Goal: Obtain resource: Obtain resource

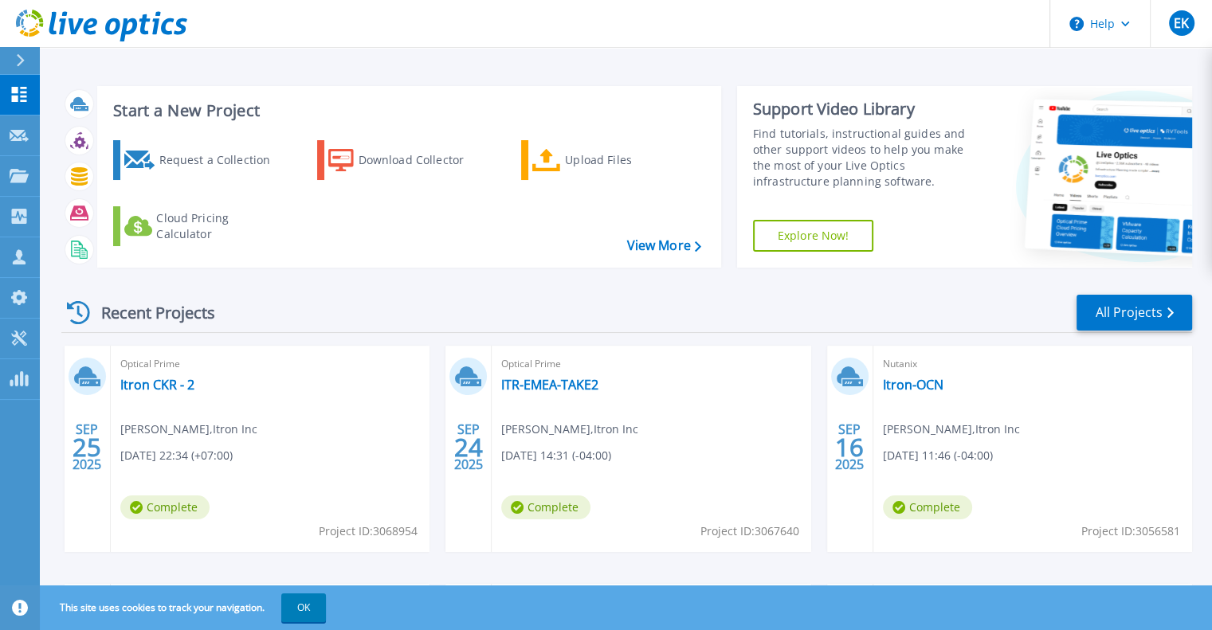
click at [170, 507] on span "Complete" at bounding box center [164, 507] width 89 height 24
click at [162, 384] on link "Itron CKR - 2" at bounding box center [157, 385] width 74 height 16
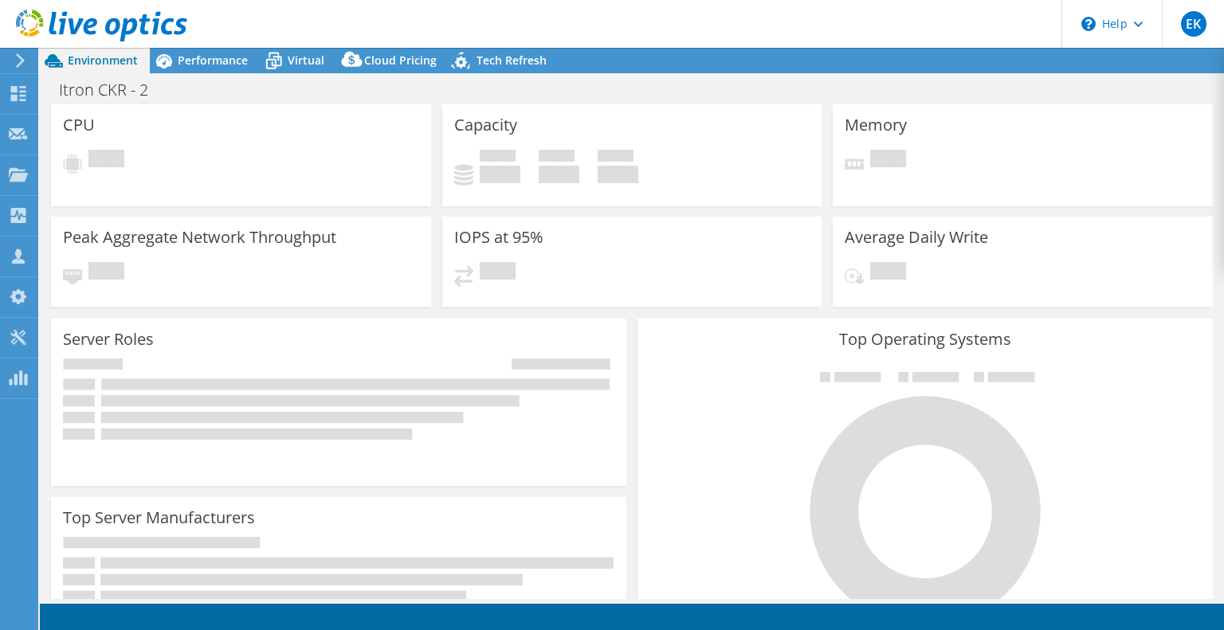
select select "USD"
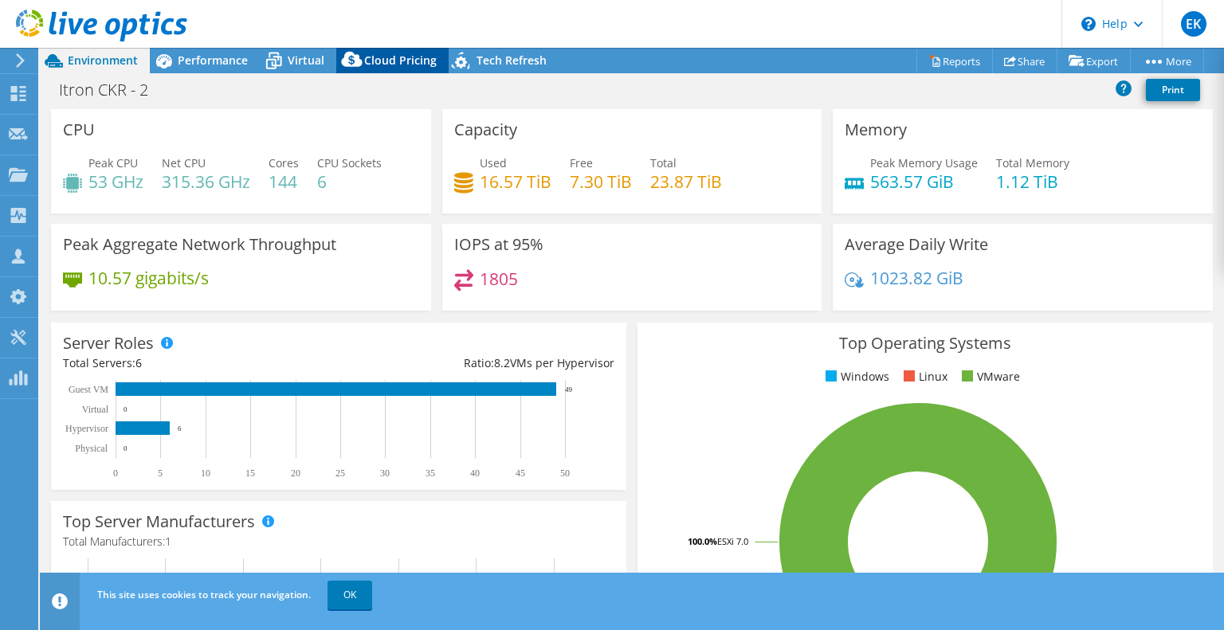
click at [364, 66] on icon at bounding box center [352, 63] width 32 height 32
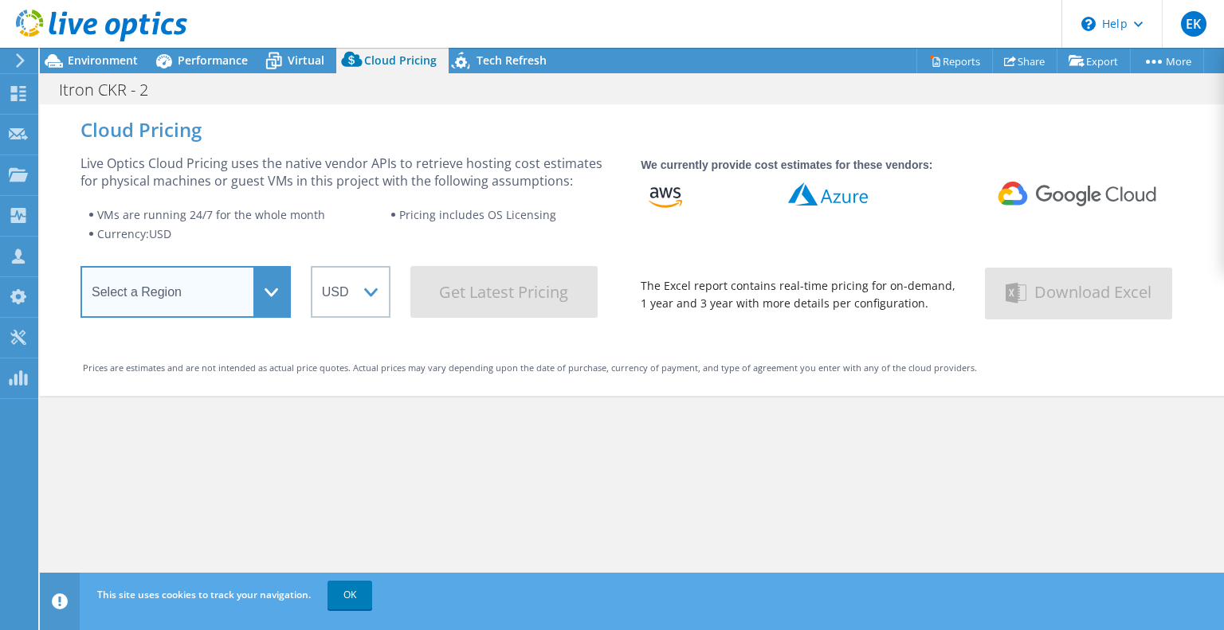
click at [277, 299] on select "Select a Region [GEOGRAPHIC_DATA] ([GEOGRAPHIC_DATA]) [GEOGRAPHIC_DATA] ([GEOGR…" at bounding box center [185, 292] width 210 height 52
select select "[GEOGRAPHIC_DATA]"
click at [80, 271] on select "Select a Region [GEOGRAPHIC_DATA] ([GEOGRAPHIC_DATA]) [GEOGRAPHIC_DATA] ([GEOGR…" at bounding box center [185, 292] width 210 height 52
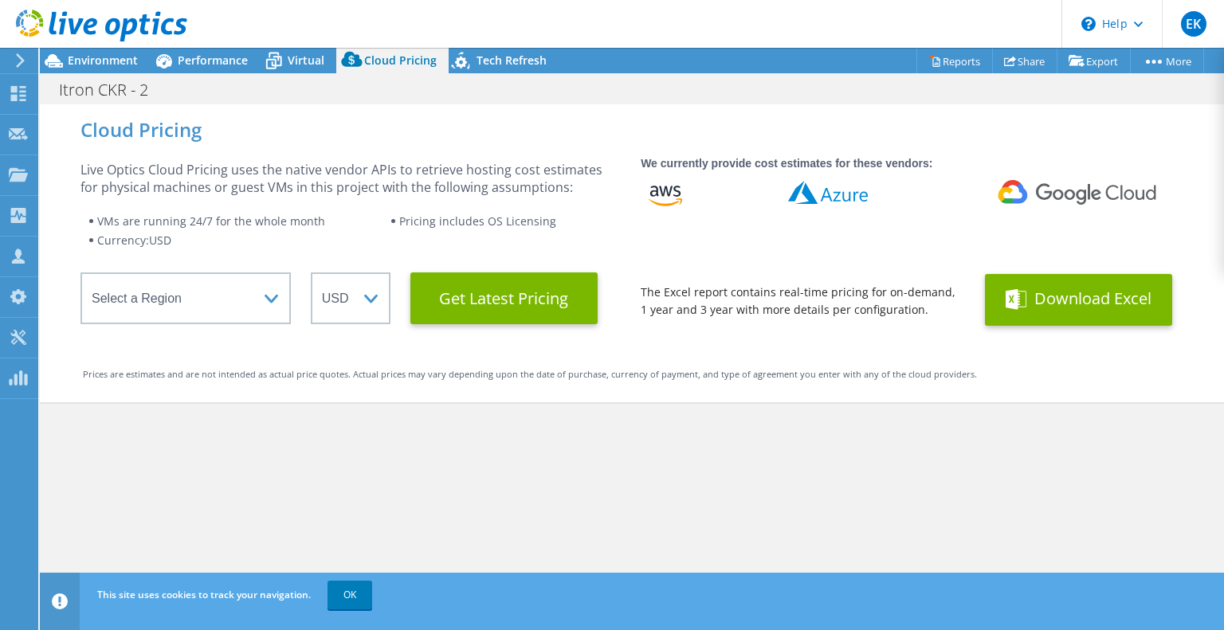
click at [1015, 310] on span at bounding box center [1017, 299] width 25 height 29
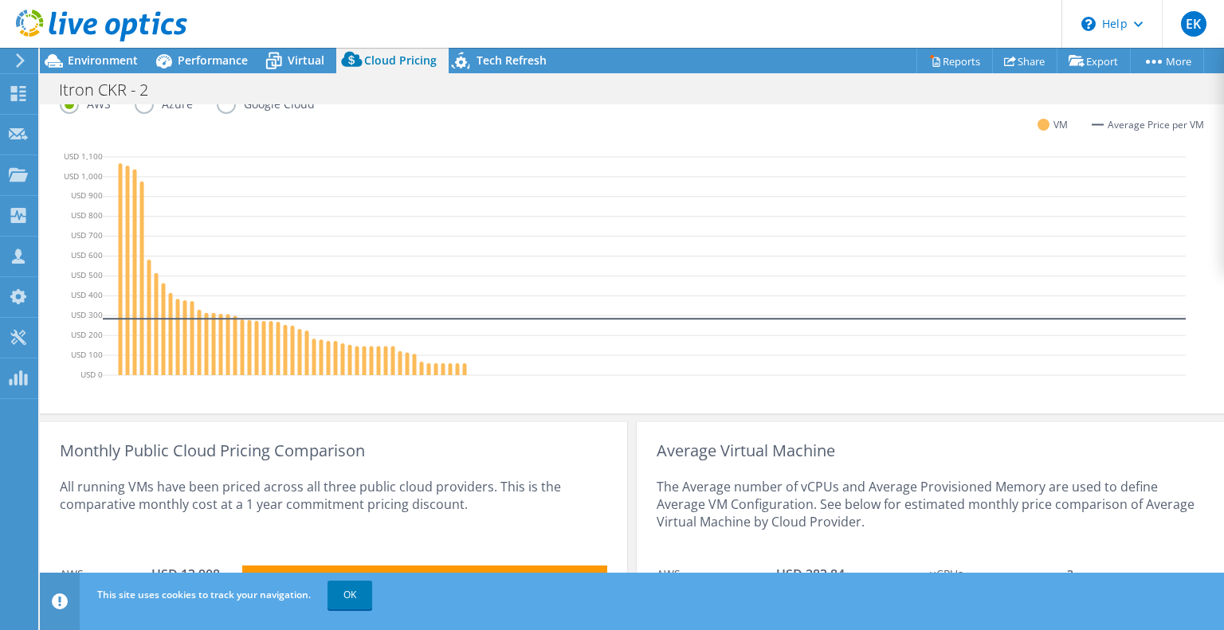
scroll to position [478, 0]
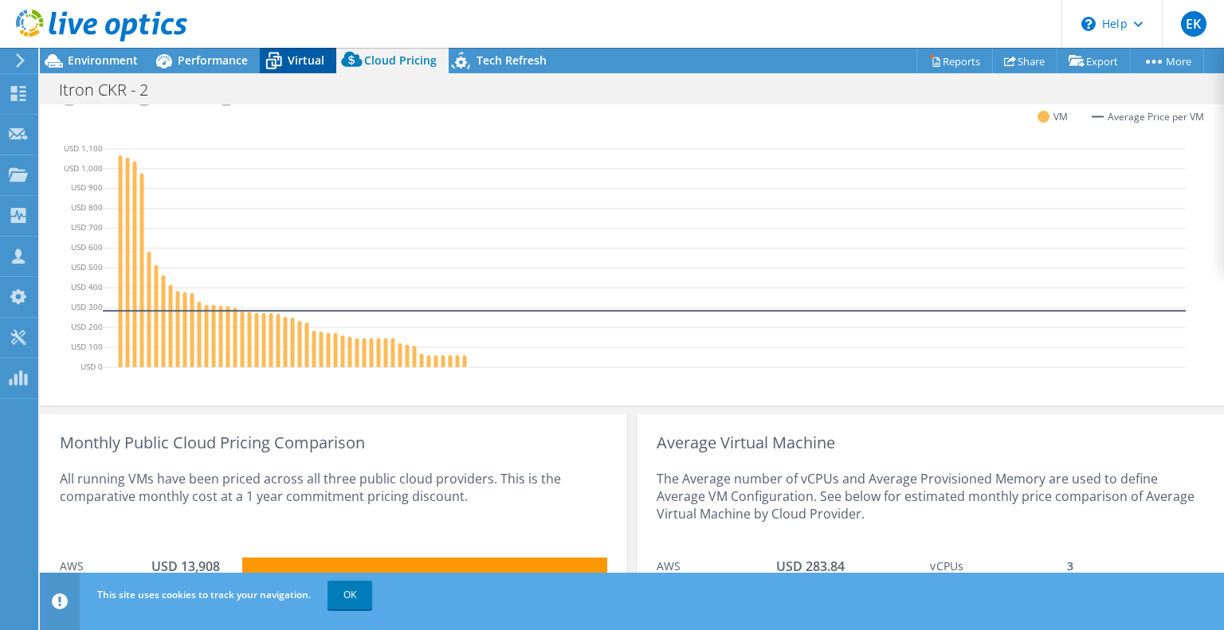
click at [289, 70] on div "Virtual" at bounding box center [298, 60] width 76 height 25
